Goal: Task Accomplishment & Management: Complete application form

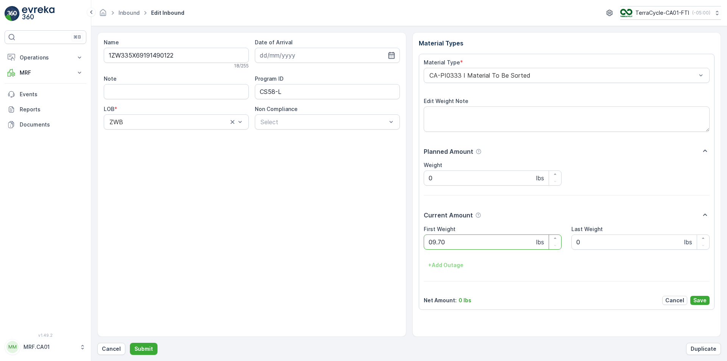
click at [130, 343] on button "Submit" at bounding box center [144, 349] width 28 height 12
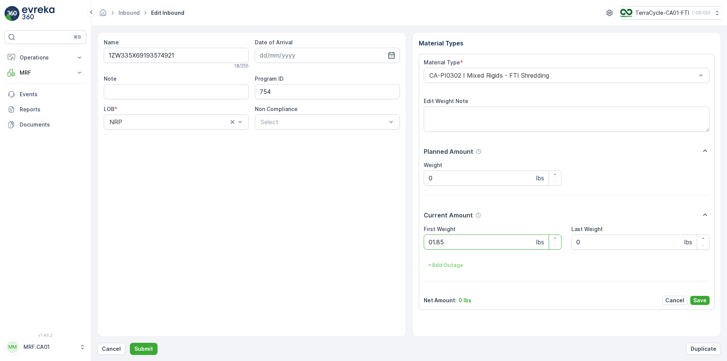
click at [130, 343] on button "Submit" at bounding box center [144, 349] width 28 height 12
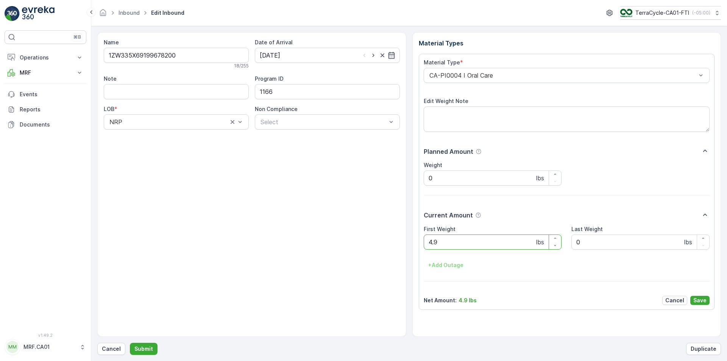
click at [492, 65] on div "Material Type *" at bounding box center [567, 63] width 286 height 8
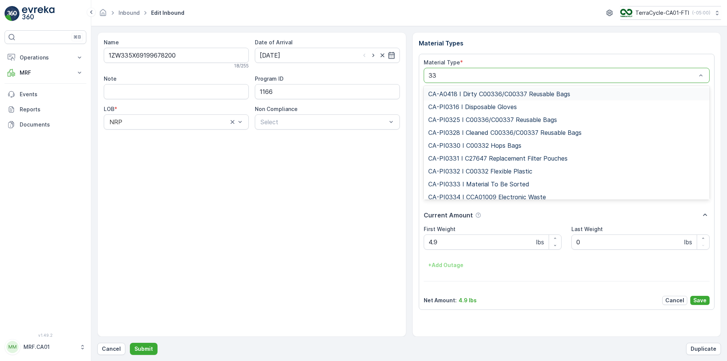
type input "333"
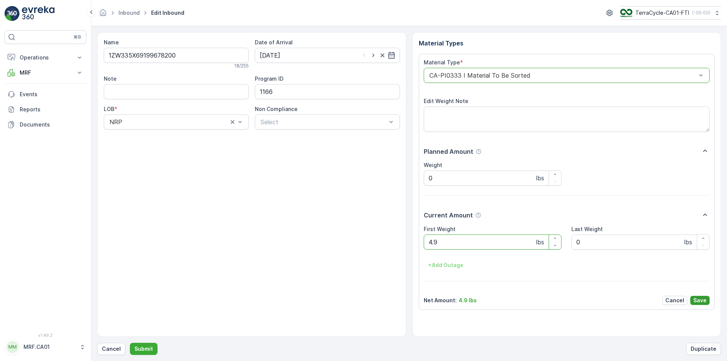
click at [707, 298] on button "Save" at bounding box center [699, 300] width 19 height 9
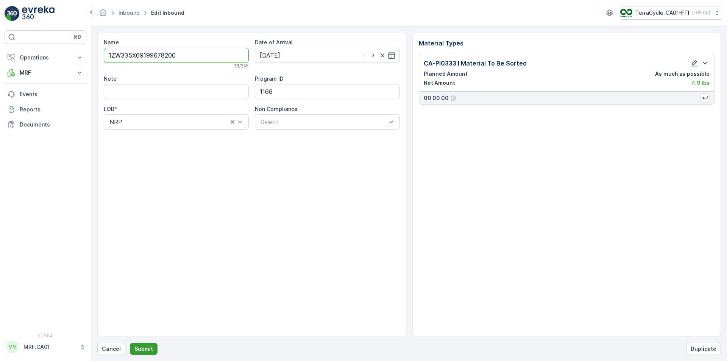
click at [142, 349] on p "Submit" at bounding box center [143, 349] width 19 height 8
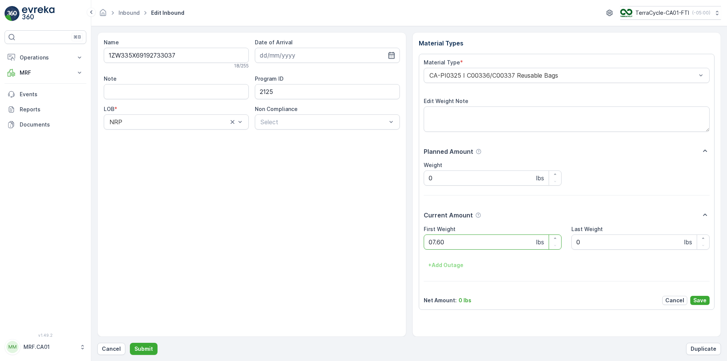
click at [130, 343] on button "Submit" at bounding box center [144, 349] width 28 height 12
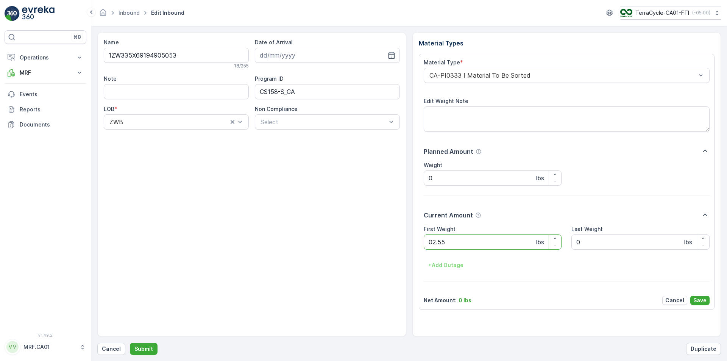
click at [130, 343] on button "Submit" at bounding box center [144, 349] width 28 height 12
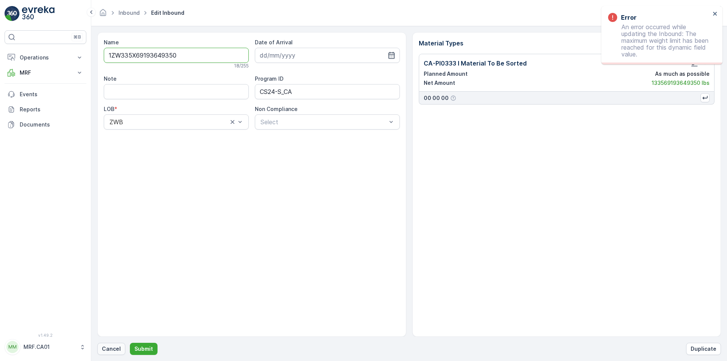
click at [117, 345] on button "Cancel" at bounding box center [111, 349] width 28 height 12
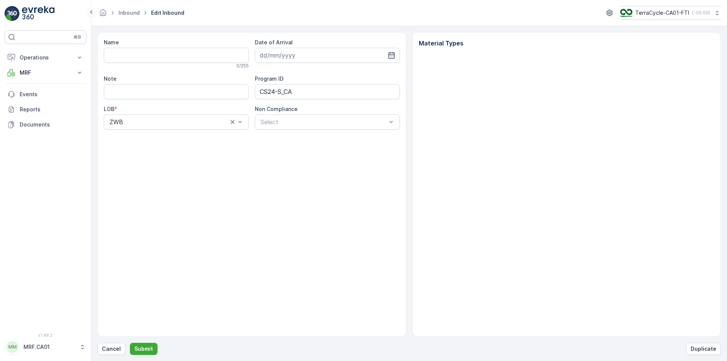
type input "1ZW335X69193649350"
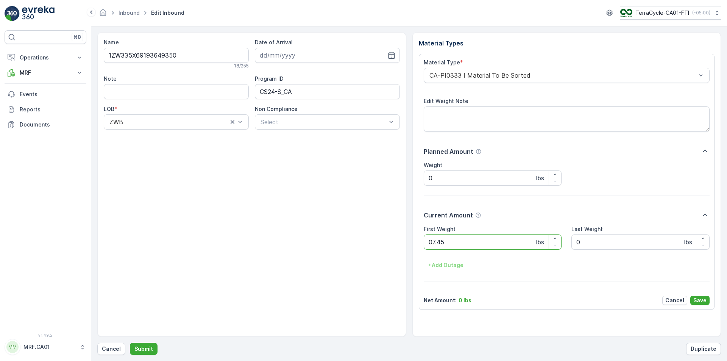
click at [130, 343] on button "Submit" at bounding box center [144, 349] width 28 height 12
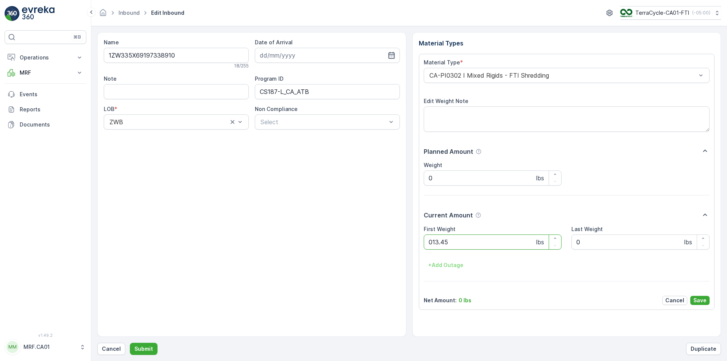
click at [130, 343] on button "Submit" at bounding box center [144, 349] width 28 height 12
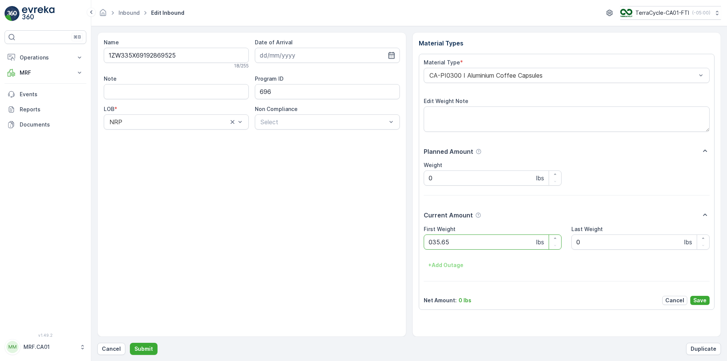
click at [130, 343] on button "Submit" at bounding box center [144, 349] width 28 height 12
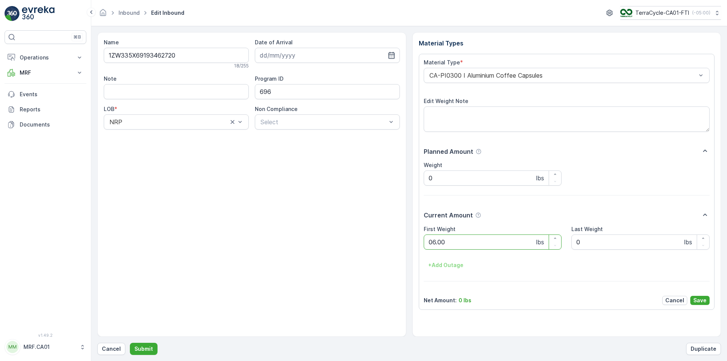
click at [130, 343] on button "Submit" at bounding box center [144, 349] width 28 height 12
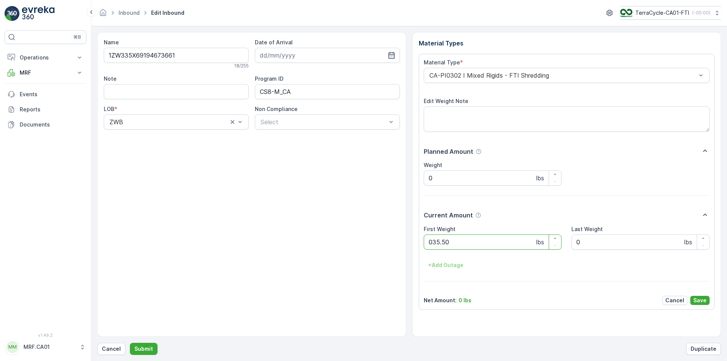
click at [130, 343] on button "Submit" at bounding box center [144, 349] width 28 height 12
type Weight "037"
click at [130, 343] on button "Submit" at bounding box center [144, 349] width 28 height 12
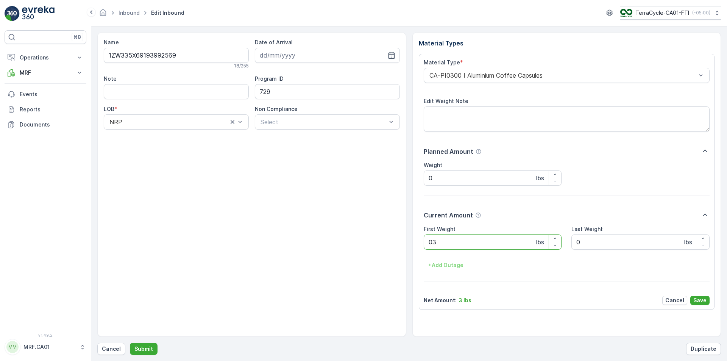
type Weight "035"
click at [130, 343] on button "Submit" at bounding box center [144, 349] width 28 height 12
type Weight "028"
click at [130, 343] on button "Submit" at bounding box center [144, 349] width 28 height 12
